Goal: Task Accomplishment & Management: Use online tool/utility

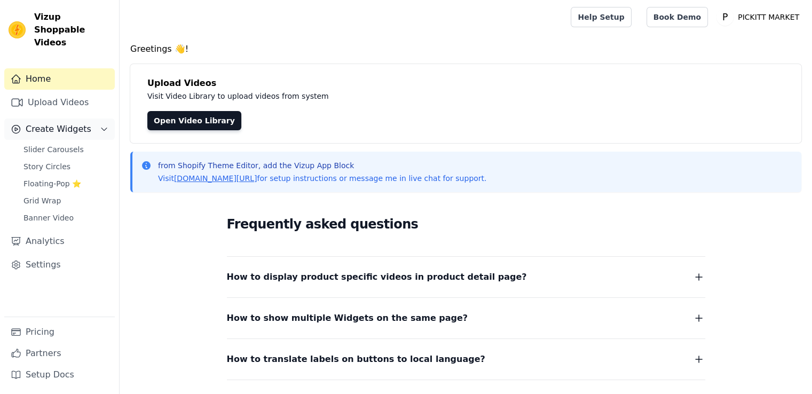
click at [89, 119] on button "Create Widgets" at bounding box center [59, 129] width 111 height 21
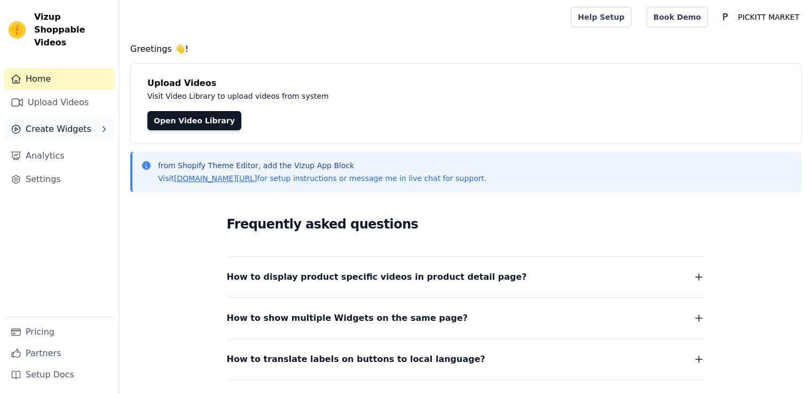
click at [77, 123] on span "Create Widgets" at bounding box center [59, 129] width 66 height 13
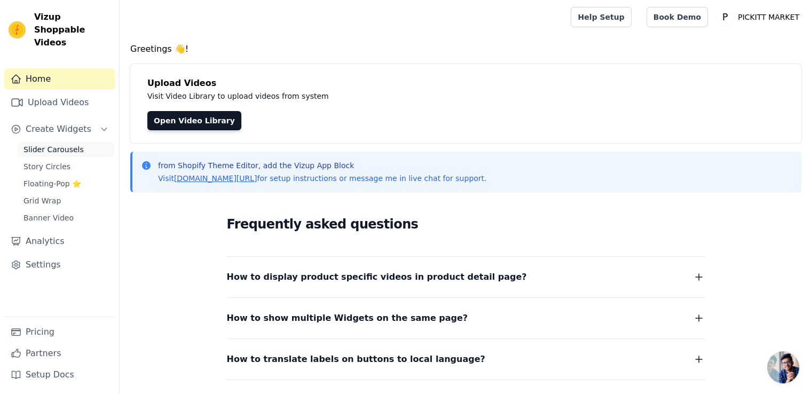
click at [66, 144] on span "Slider Carousels" at bounding box center [53, 149] width 60 height 11
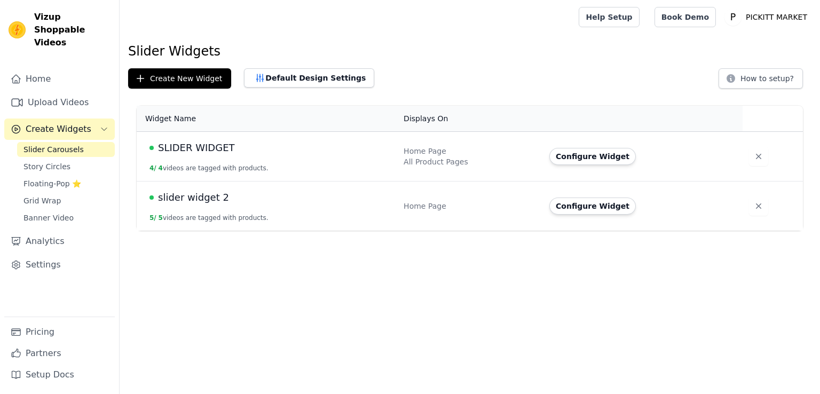
click at [210, 148] on span "SLIDER WIDGET" at bounding box center [196, 147] width 77 height 15
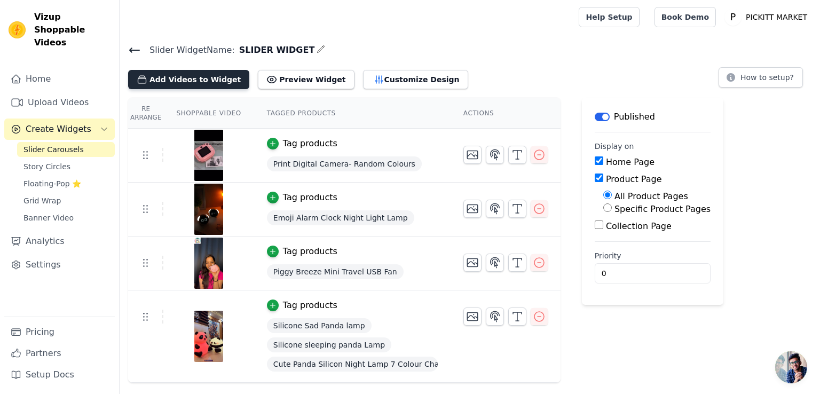
click at [200, 82] on button "Add Videos to Widget" at bounding box center [188, 79] width 121 height 19
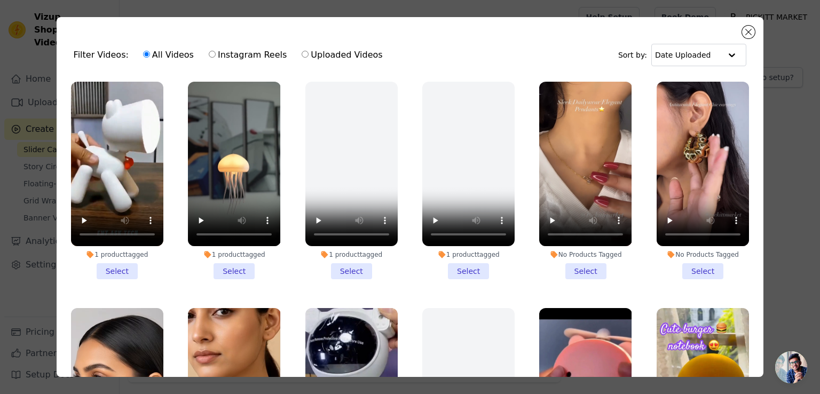
click at [691, 276] on div "No Products Tagged Select" at bounding box center [703, 180] width 104 height 209
click at [579, 265] on li "No Products Tagged Select" at bounding box center [585, 181] width 92 height 198
click at [0, 0] on input "No Products Tagged Select" at bounding box center [0, 0] width 0 height 0
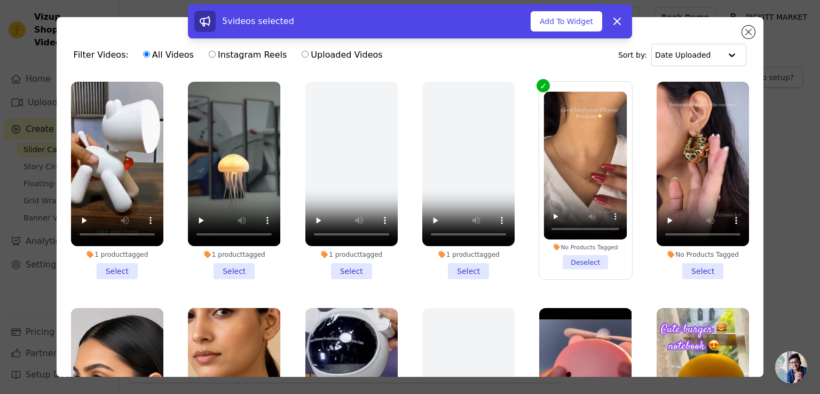
click at [686, 263] on li "No Products Tagged Select" at bounding box center [703, 181] width 92 height 198
click at [0, 0] on input "No Products Tagged Select" at bounding box center [0, 0] width 0 height 0
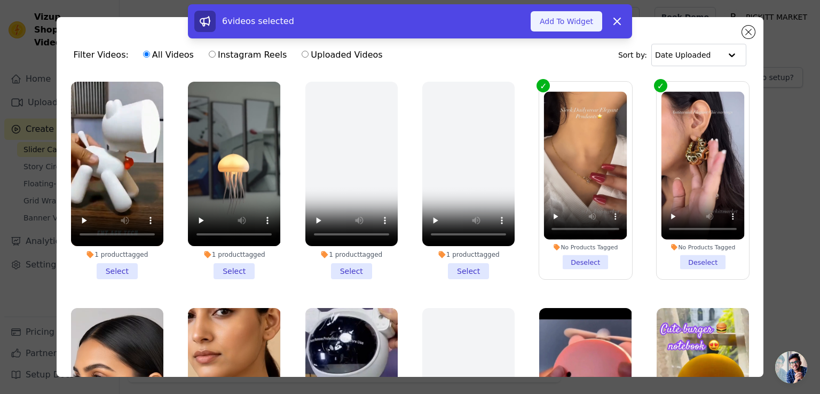
click at [565, 22] on button "Add To Widget" at bounding box center [567, 21] width 72 height 20
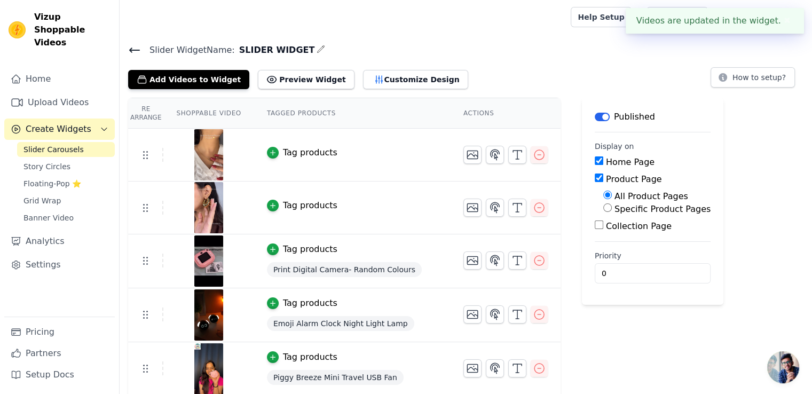
click at [296, 154] on div "Tag products" at bounding box center [310, 152] width 54 height 13
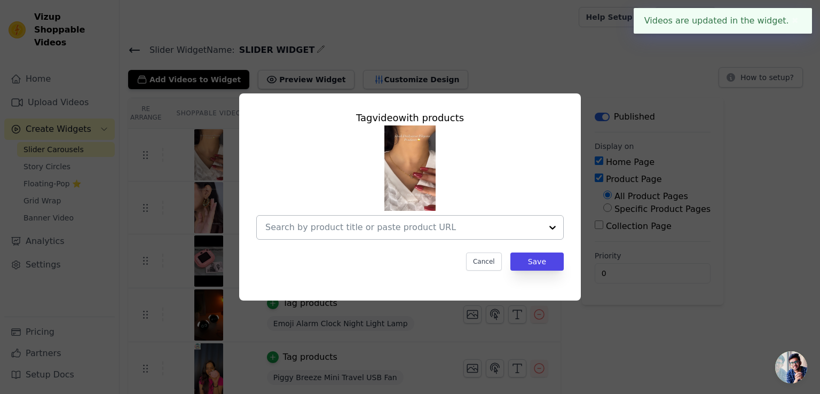
click at [410, 230] on input "text" at bounding box center [403, 227] width 277 height 13
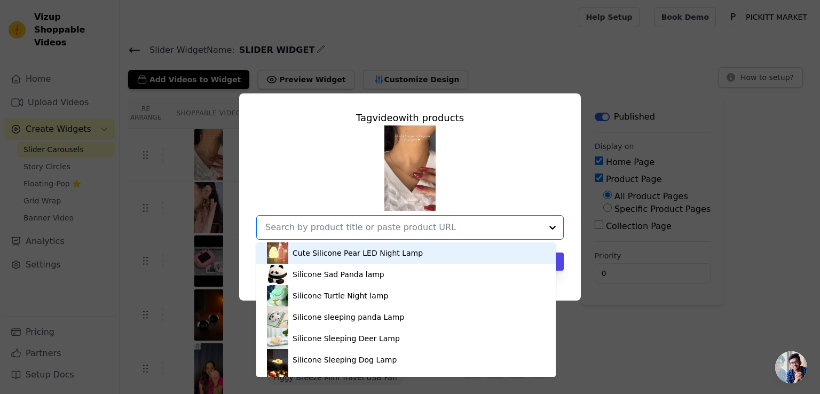
click at [410, 229] on input "text" at bounding box center [403, 227] width 277 height 13
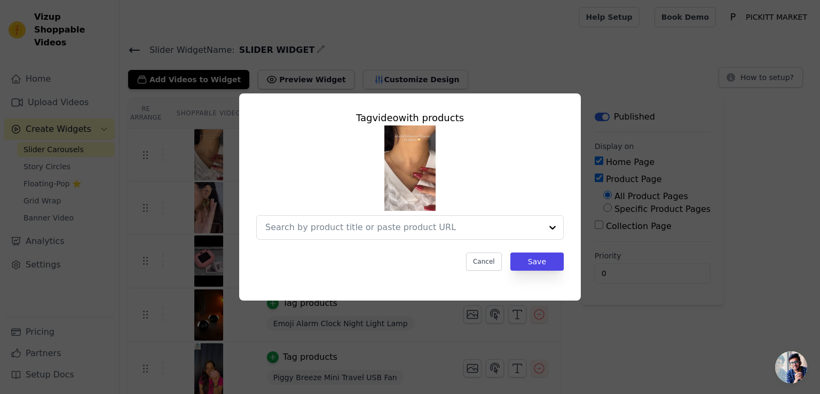
click at [632, 77] on div "Tag video with products Cancel Save" at bounding box center [410, 196] width 786 height 241
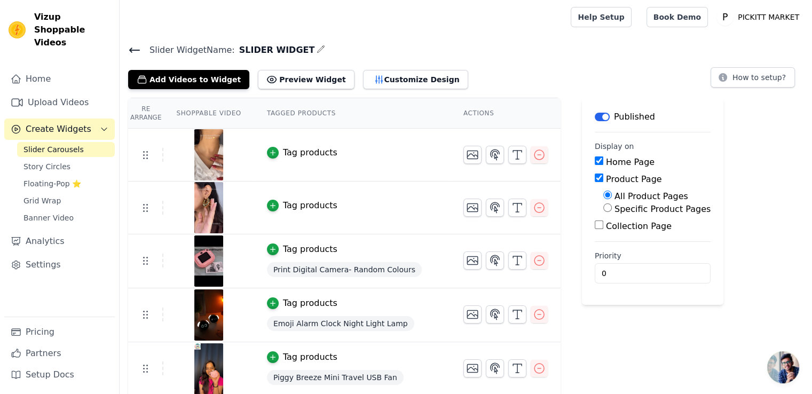
click at [606, 225] on label "Collection Page" at bounding box center [639, 226] width 66 height 10
click at [603, 225] on input "Collection Page" at bounding box center [599, 225] width 9 height 9
checkbox input "true"
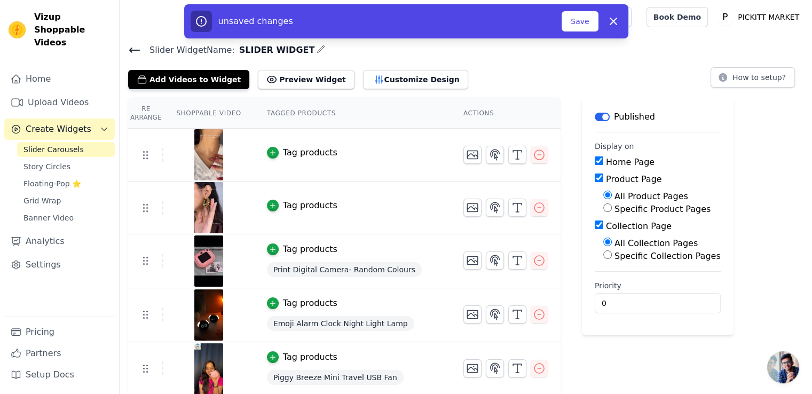
click at [595, 177] on input "Product Page" at bounding box center [599, 178] width 9 height 9
checkbox input "false"
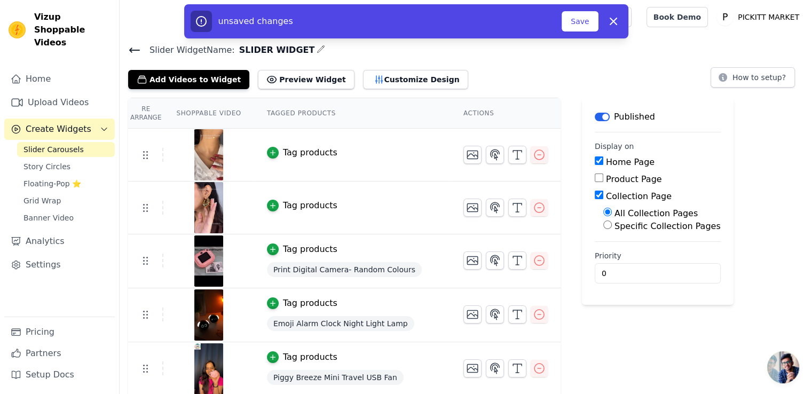
click at [603, 224] on input "Specific Collection Pages" at bounding box center [607, 225] width 9 height 9
radio input "true"
click at [619, 251] on button "Select Collection Pages" at bounding box center [653, 250] width 101 height 18
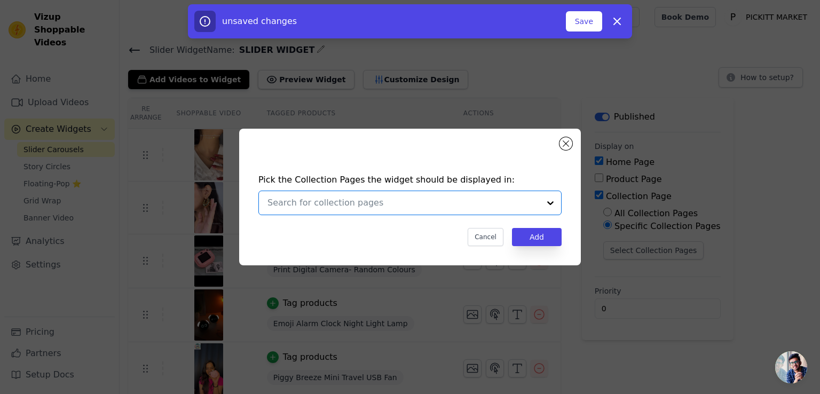
click at [400, 203] on input "text" at bounding box center [404, 202] width 272 height 13
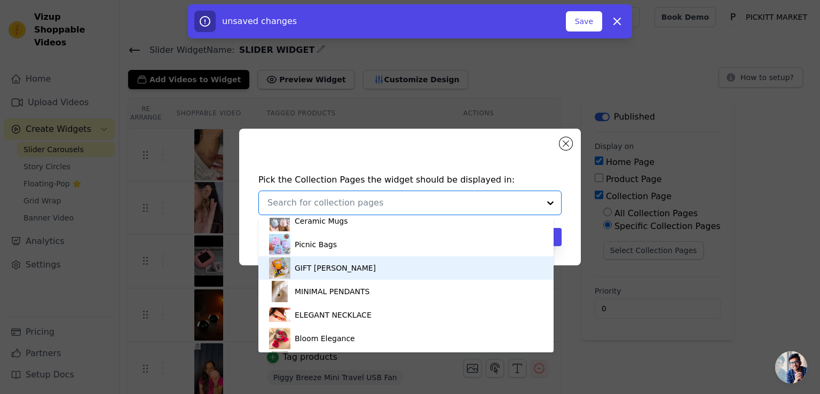
scroll to position [320, 0]
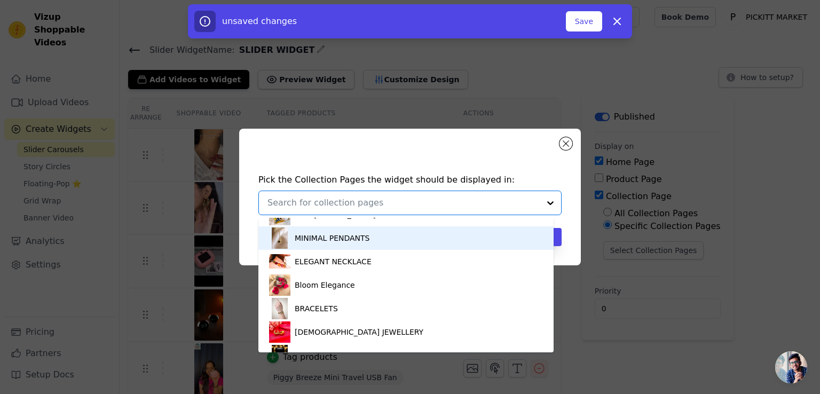
click at [381, 243] on div "MINIMAL PENDANTS" at bounding box center [406, 237] width 274 height 23
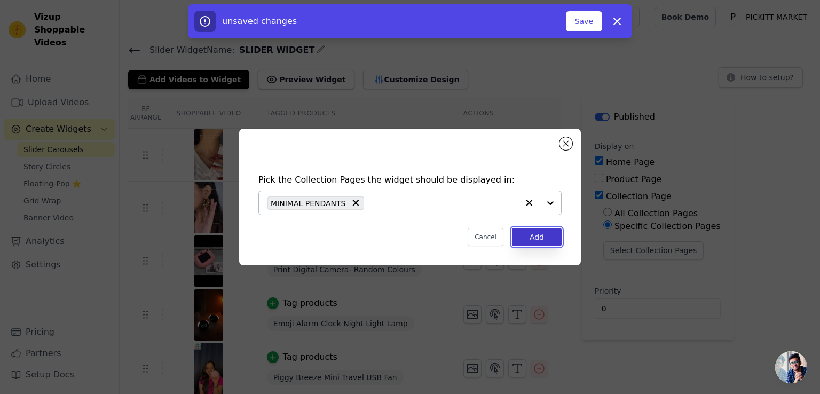
click at [560, 233] on button "Add" at bounding box center [537, 237] width 50 height 18
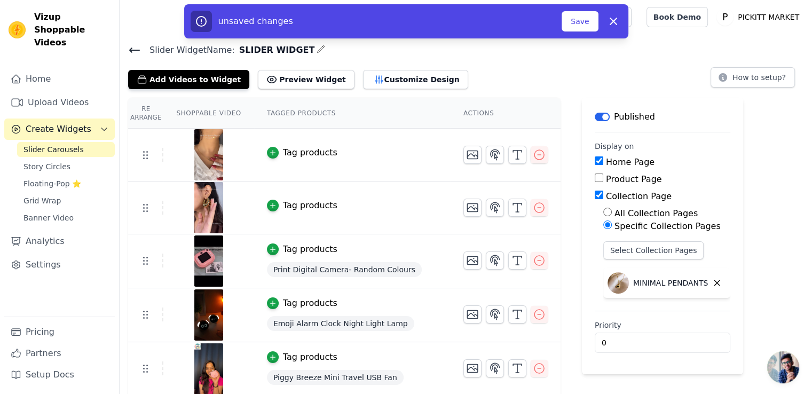
click at [295, 201] on div "Tag products" at bounding box center [310, 205] width 54 height 13
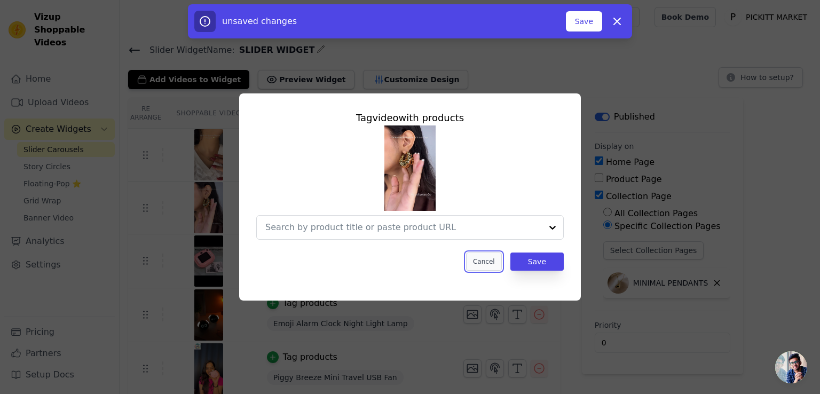
click at [498, 264] on button "Cancel" at bounding box center [484, 262] width 36 height 18
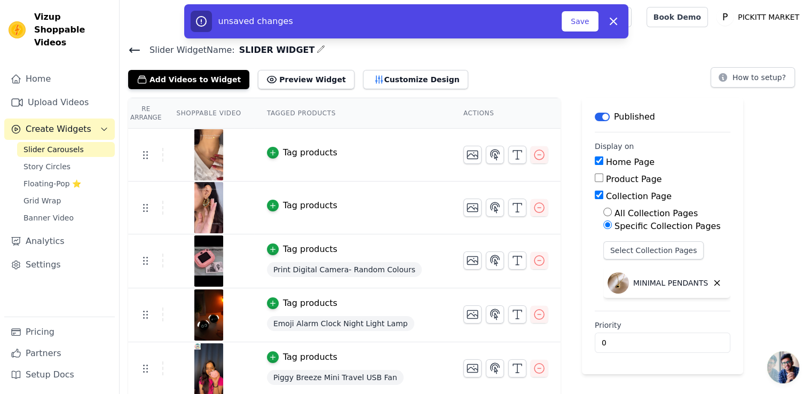
click at [361, 207] on div "Tag products" at bounding box center [352, 205] width 171 height 13
click at [283, 154] on div "Tag products" at bounding box center [310, 152] width 54 height 13
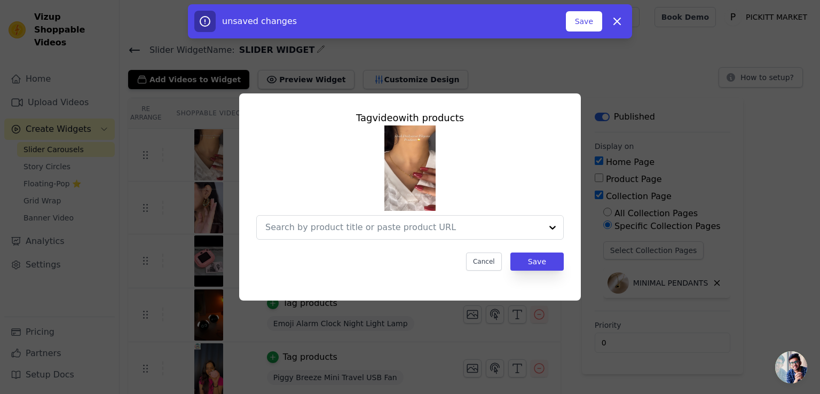
click at [820, 213] on div "Tag video with products Cancel Save" at bounding box center [410, 197] width 820 height 394
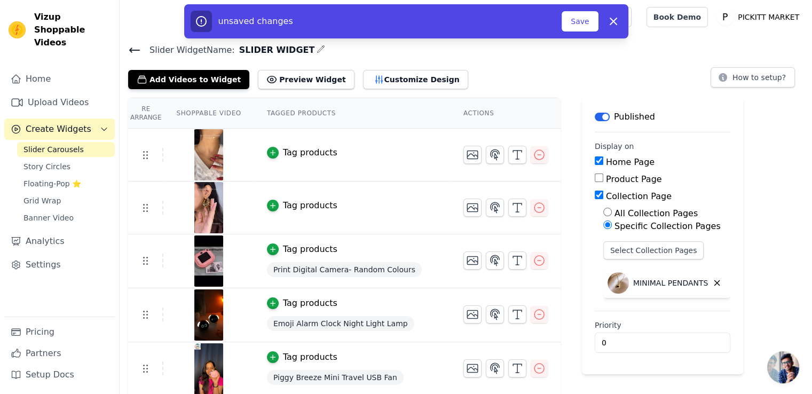
click at [595, 180] on input "Product Page" at bounding box center [599, 178] width 9 height 9
checkbox input "true"
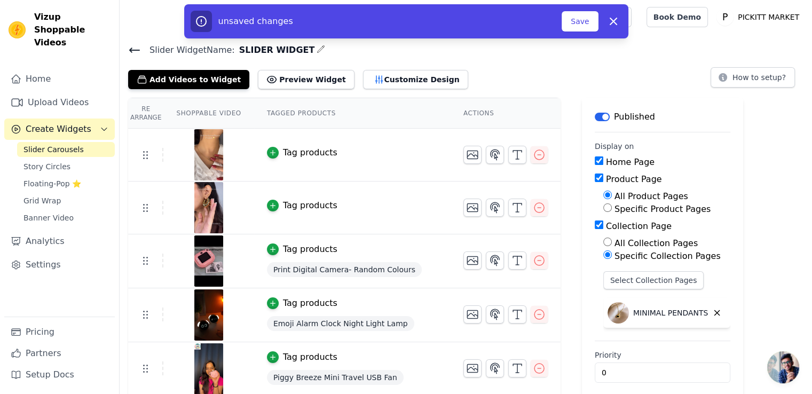
click at [595, 222] on input "Collection Page" at bounding box center [599, 225] width 9 height 9
checkbox input "false"
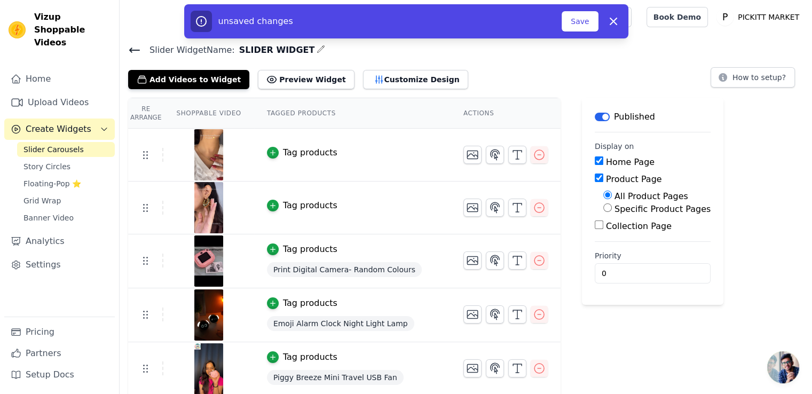
click at [733, 236] on div "Re Arrange Shoppable Video Tagged Products Actions Tag products Tag products Ta…" at bounding box center [466, 293] width 693 height 391
click at [310, 155] on div "Tag products" at bounding box center [310, 152] width 54 height 13
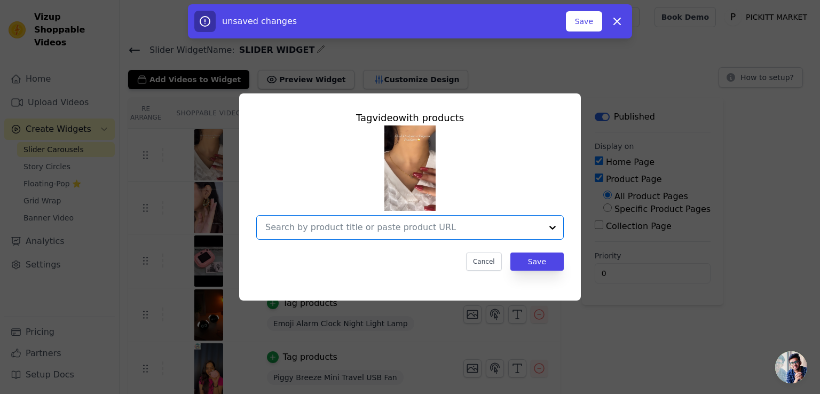
click at [372, 226] on input "text" at bounding box center [403, 227] width 277 height 13
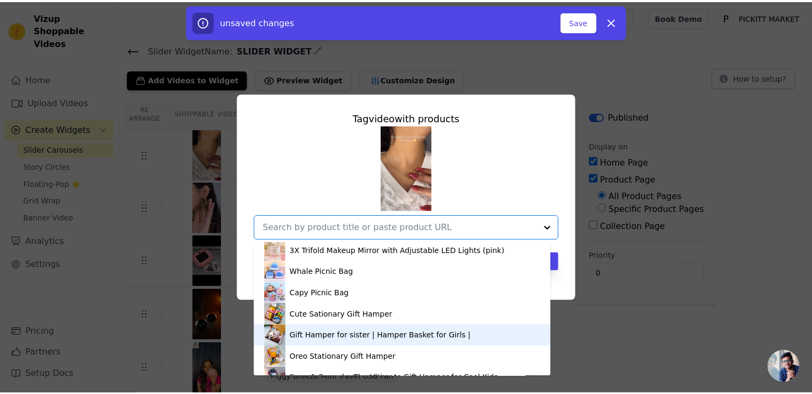
scroll to position [1922, 0]
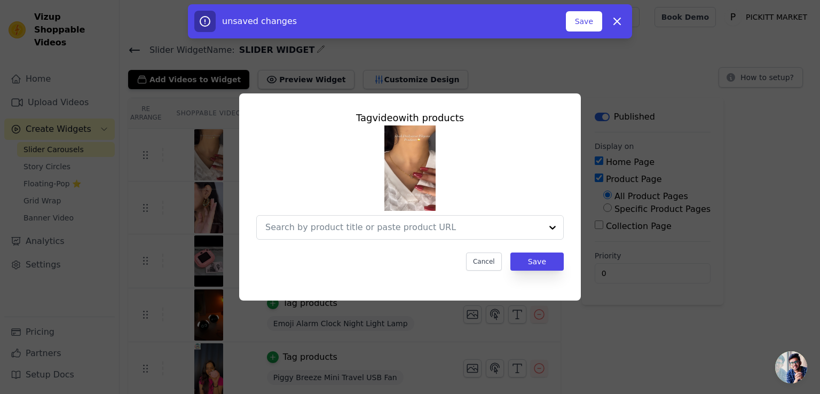
click at [601, 316] on div "Tag video with products Cancel Save" at bounding box center [410, 196] width 786 height 241
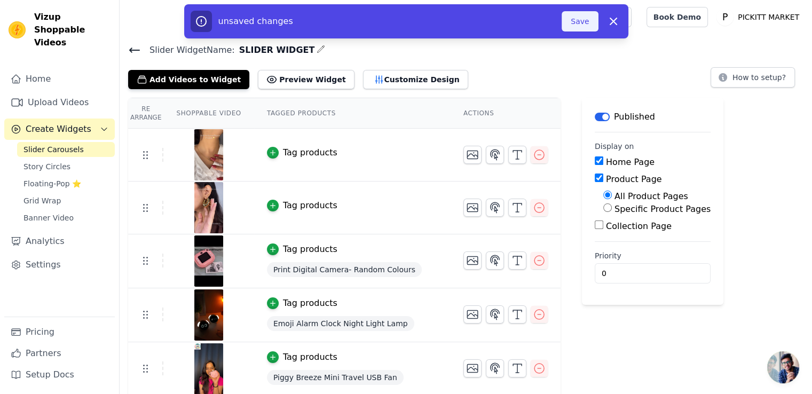
click at [581, 27] on button "Save" at bounding box center [580, 21] width 36 height 20
